Goal: Task Accomplishment & Management: Use online tool/utility

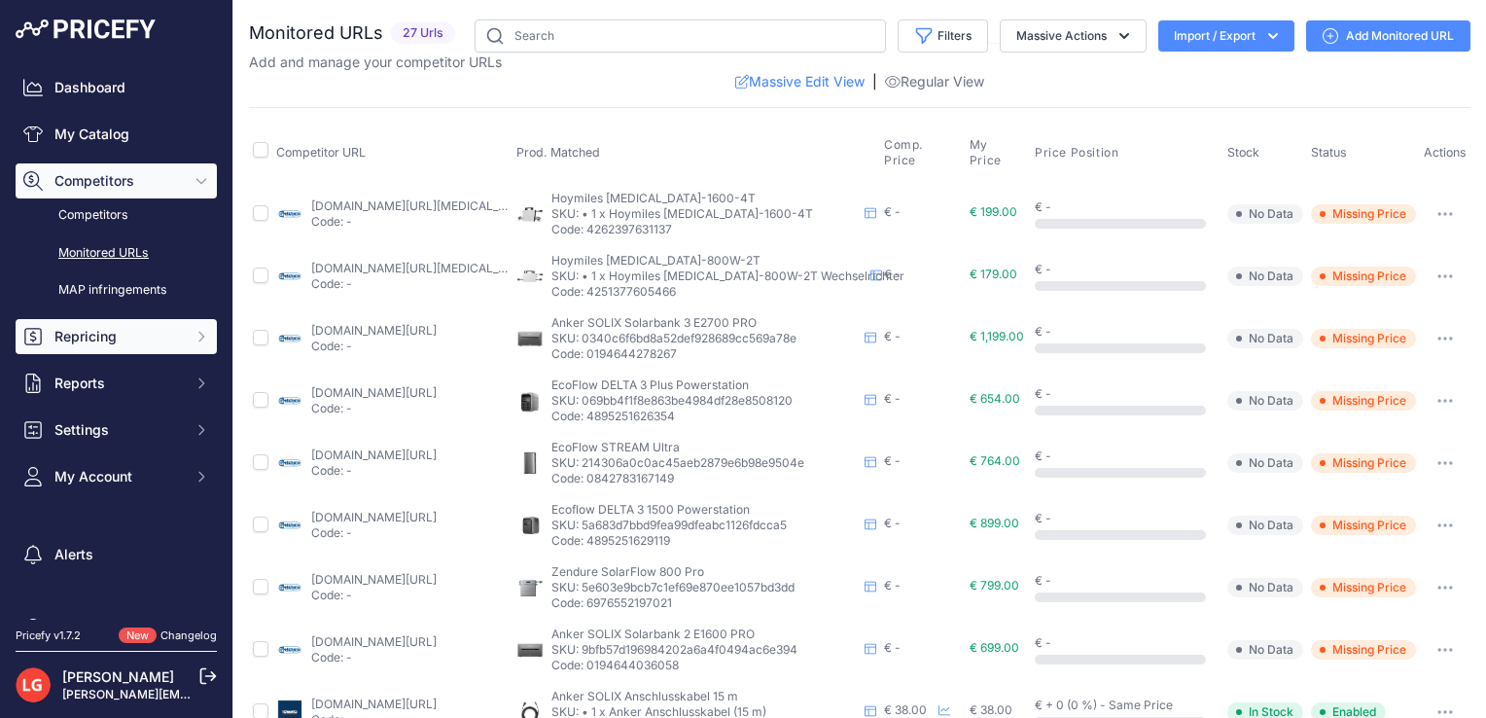
click at [129, 344] on span "Repricing" at bounding box center [117, 336] width 127 height 19
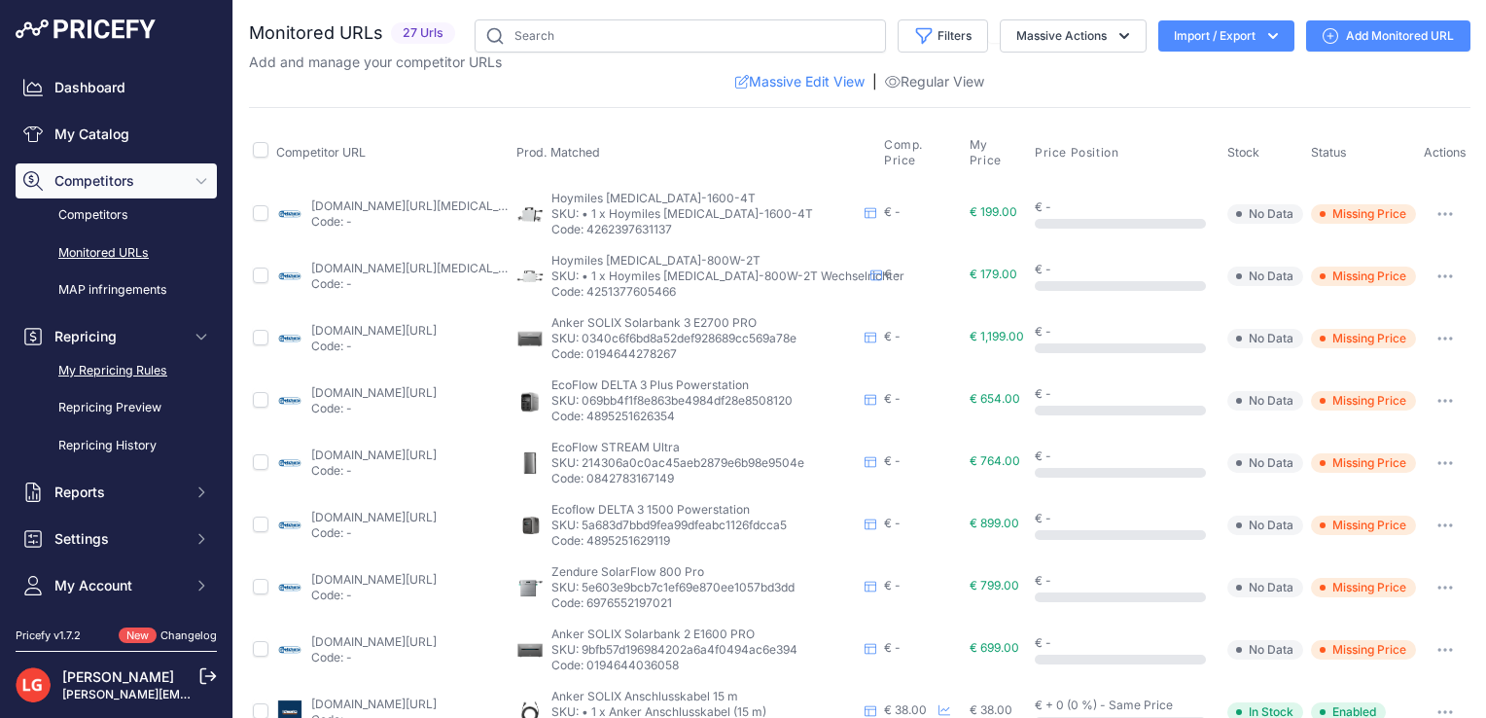
click at [132, 366] on link "My Repricing Rules" at bounding box center [116, 371] width 201 height 34
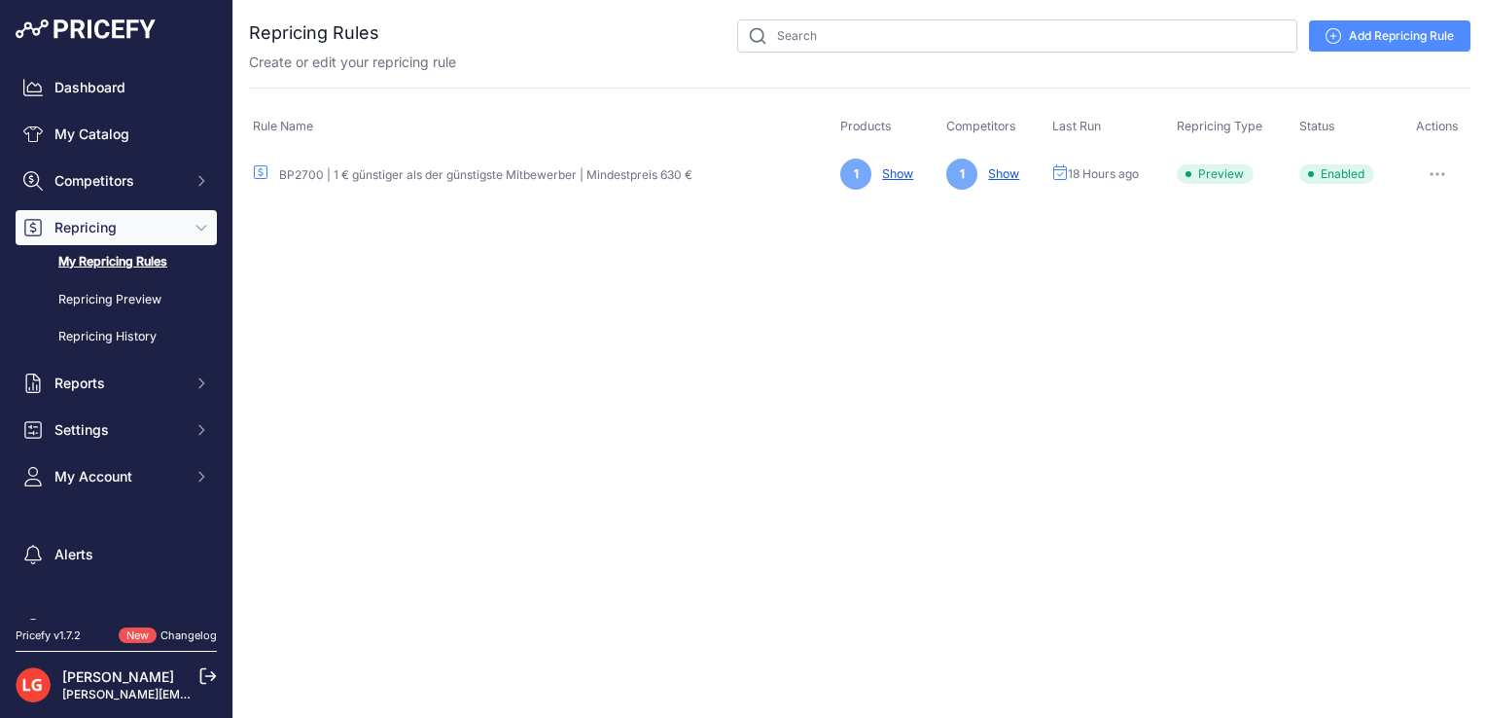
click at [1435, 169] on button "button" at bounding box center [1437, 173] width 39 height 27
click at [591, 296] on div "Close You are not connected to the internet." at bounding box center [859, 359] width 1253 height 718
click at [1441, 175] on button "button" at bounding box center [1437, 173] width 39 height 27
click at [1378, 286] on button "Reprice Now" at bounding box center [1404, 277] width 124 height 31
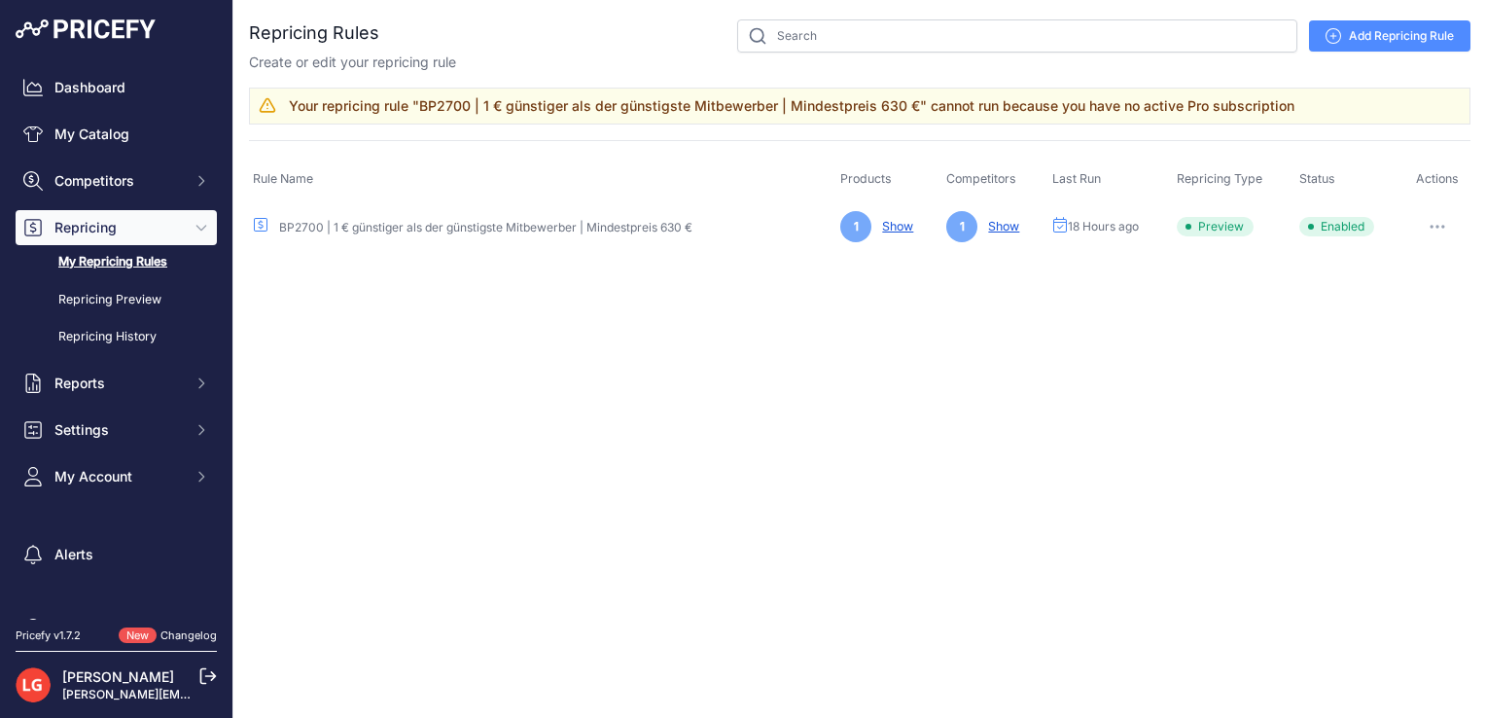
click at [1328, 229] on span "Enabled" at bounding box center [1336, 226] width 75 height 19
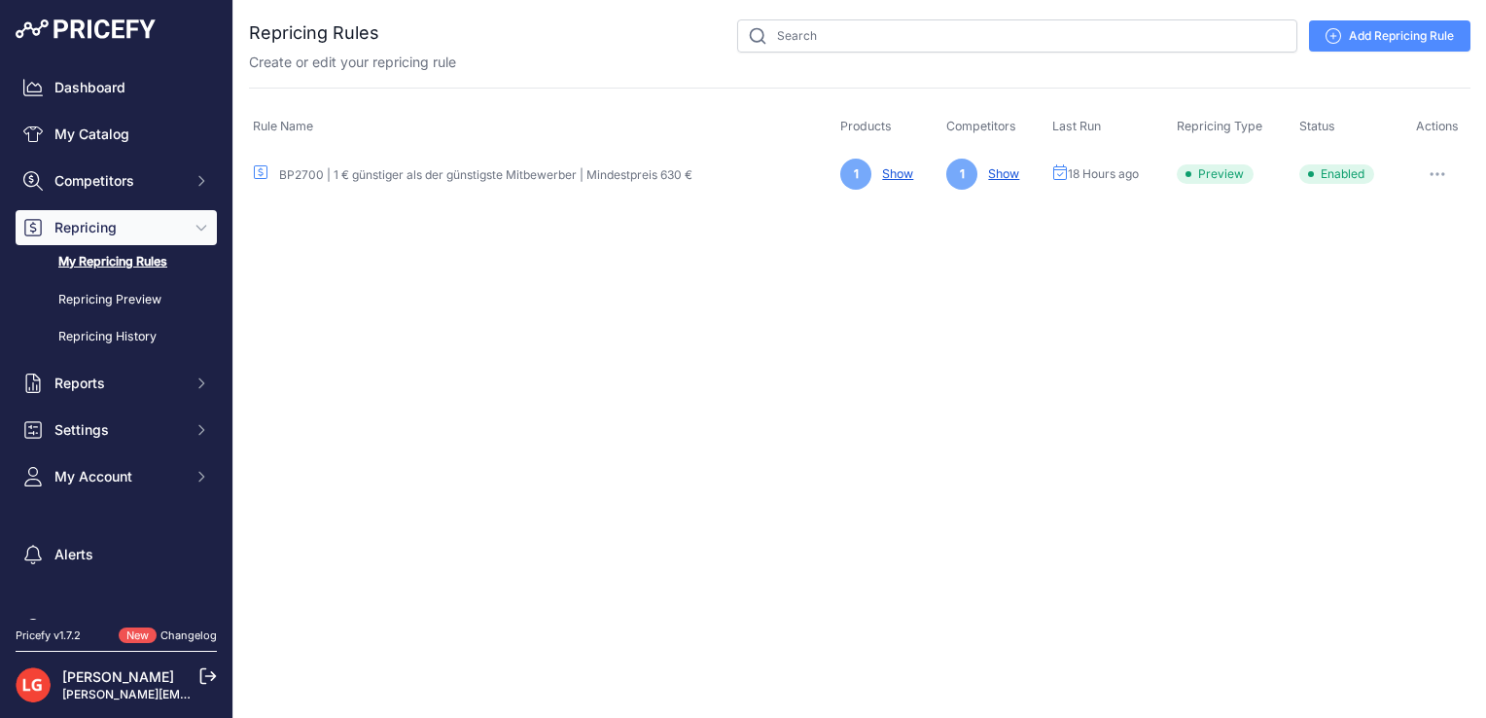
click at [459, 168] on link "BP2700 | 1 € günstiger als der günstigste Mitbewerber | Mindestpreis 630 €" at bounding box center [485, 174] width 413 height 15
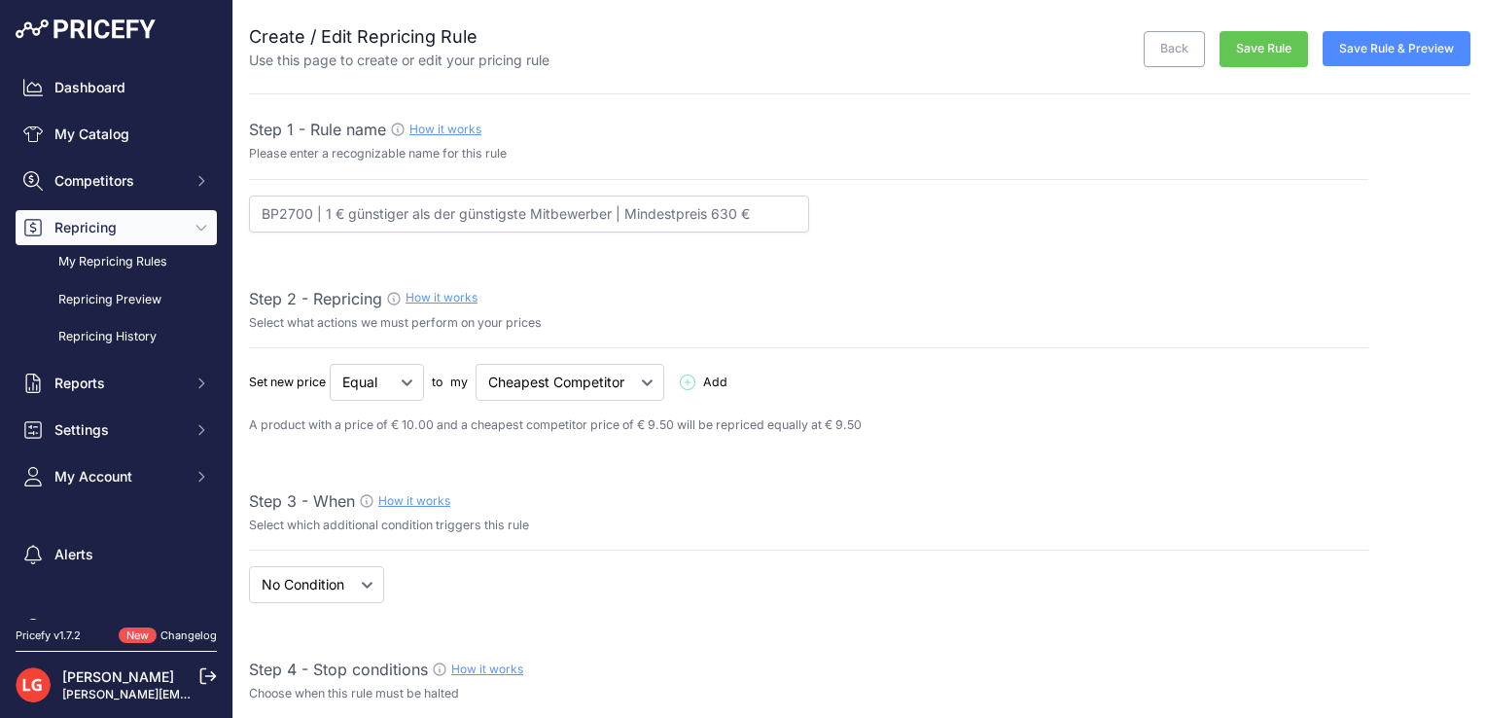
select select "7"
click at [1380, 49] on button "Save Rule & Preview" at bounding box center [1397, 48] width 148 height 35
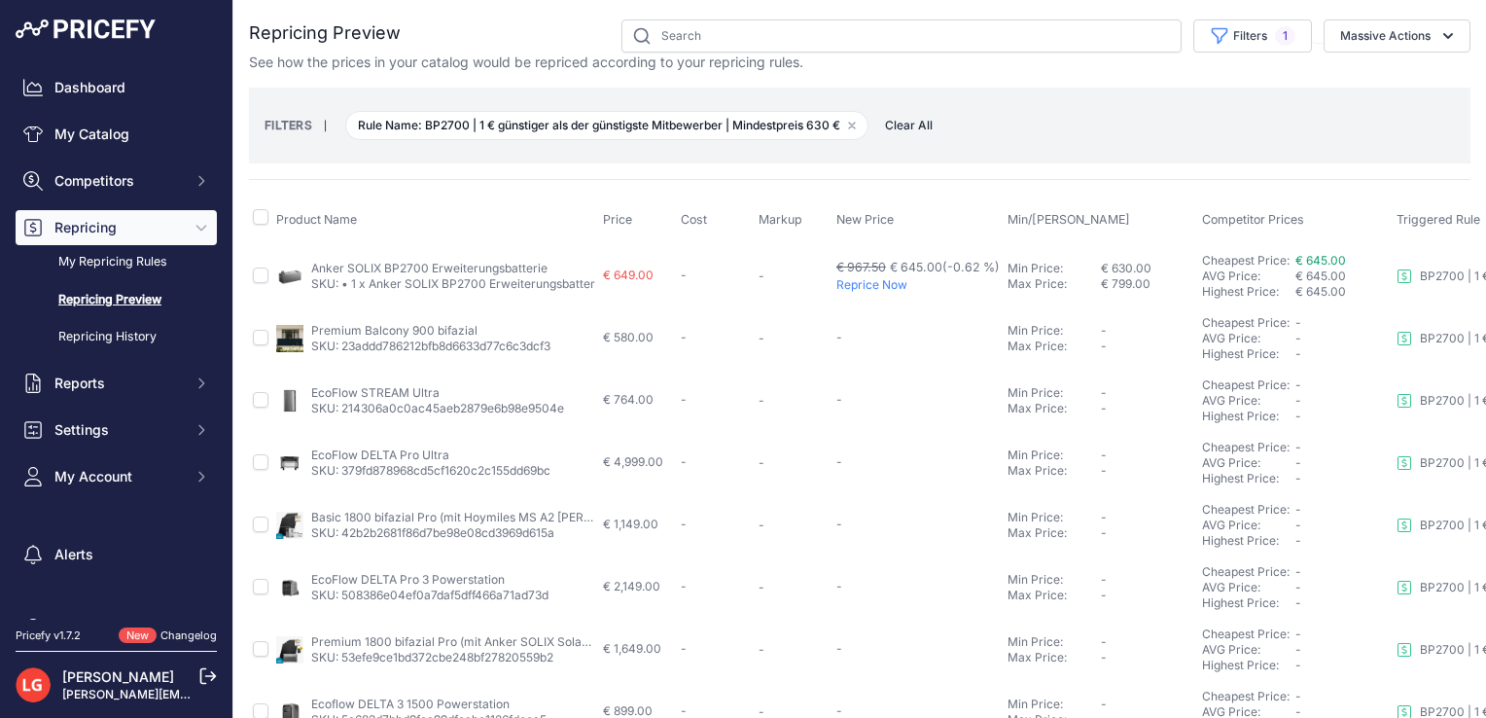
click at [875, 286] on p "Reprice Now" at bounding box center [917, 285] width 163 height 16
